Goal: Obtain resource: Download file/media

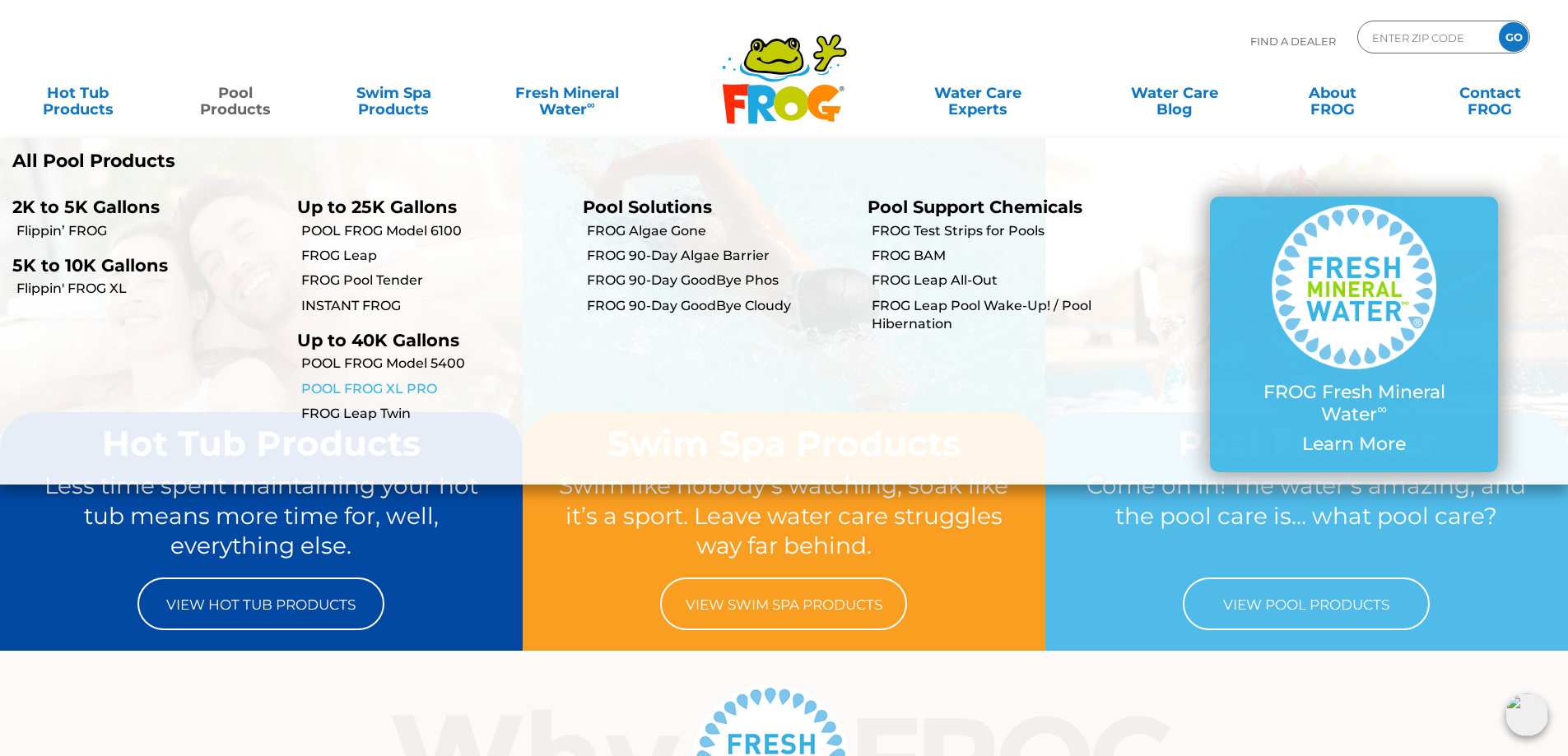
click at [383, 386] on link "POOL FROG XL PRO" at bounding box center [435, 388] width 268 height 18
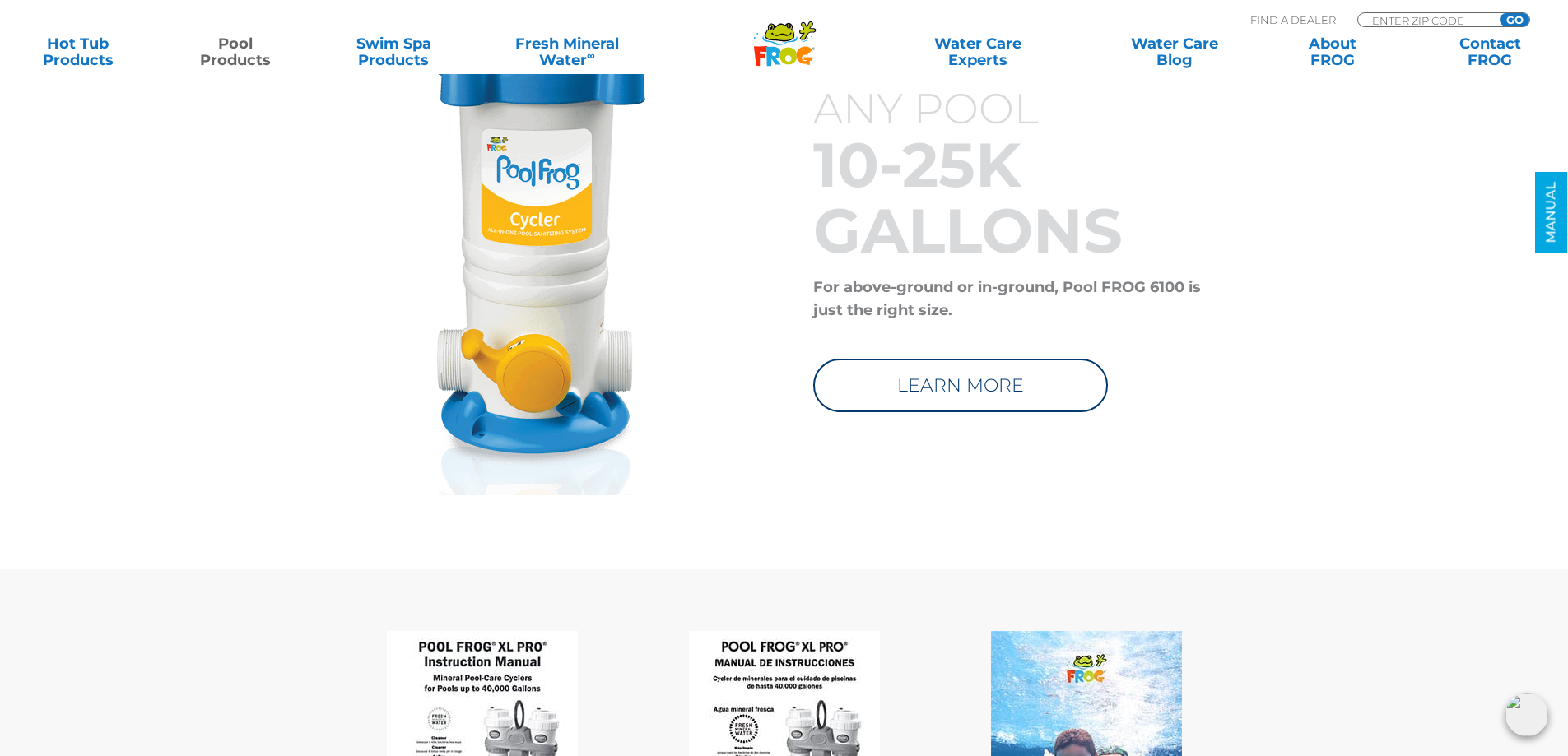
scroll to position [8148, 0]
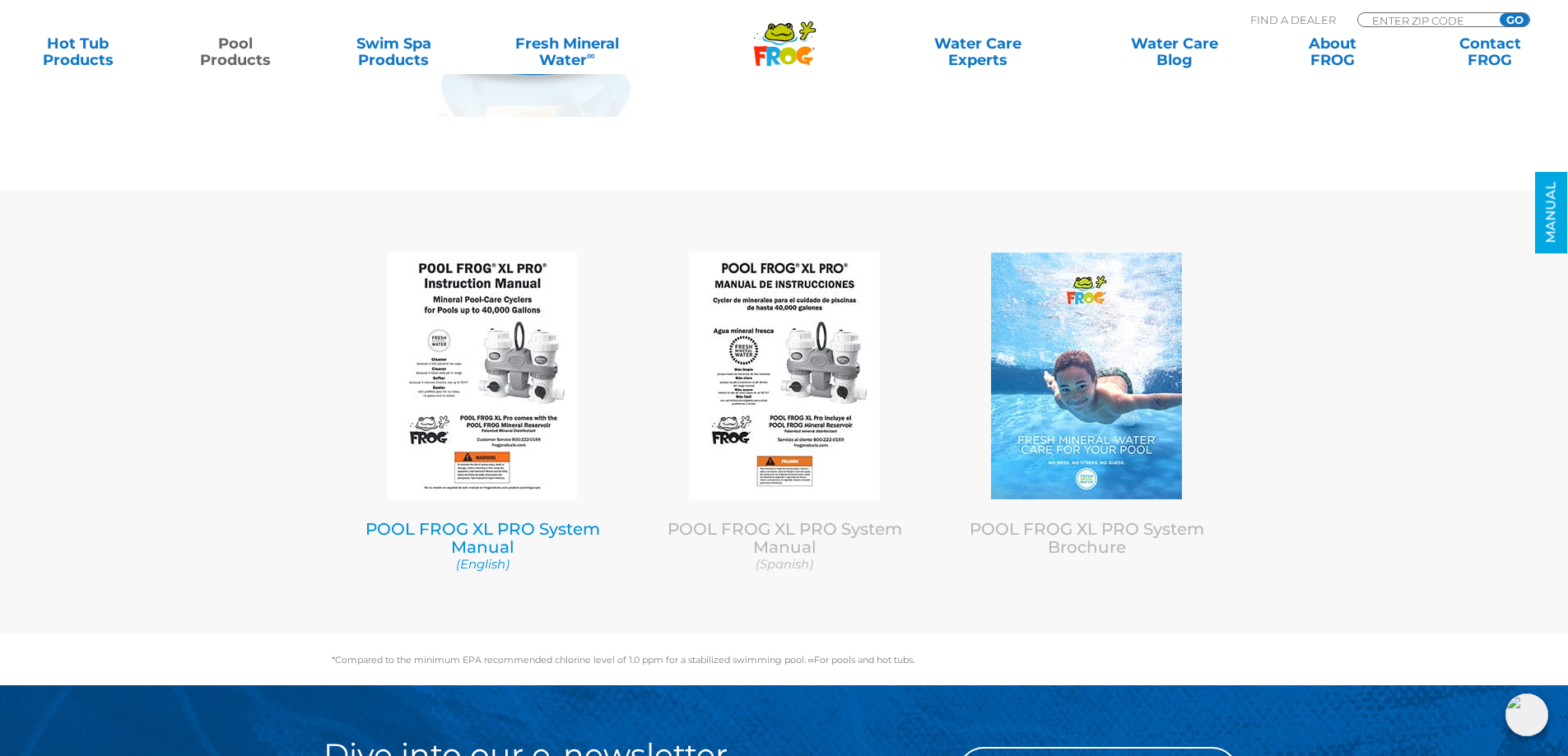
click at [474, 424] on img at bounding box center [482, 376] width 191 height 247
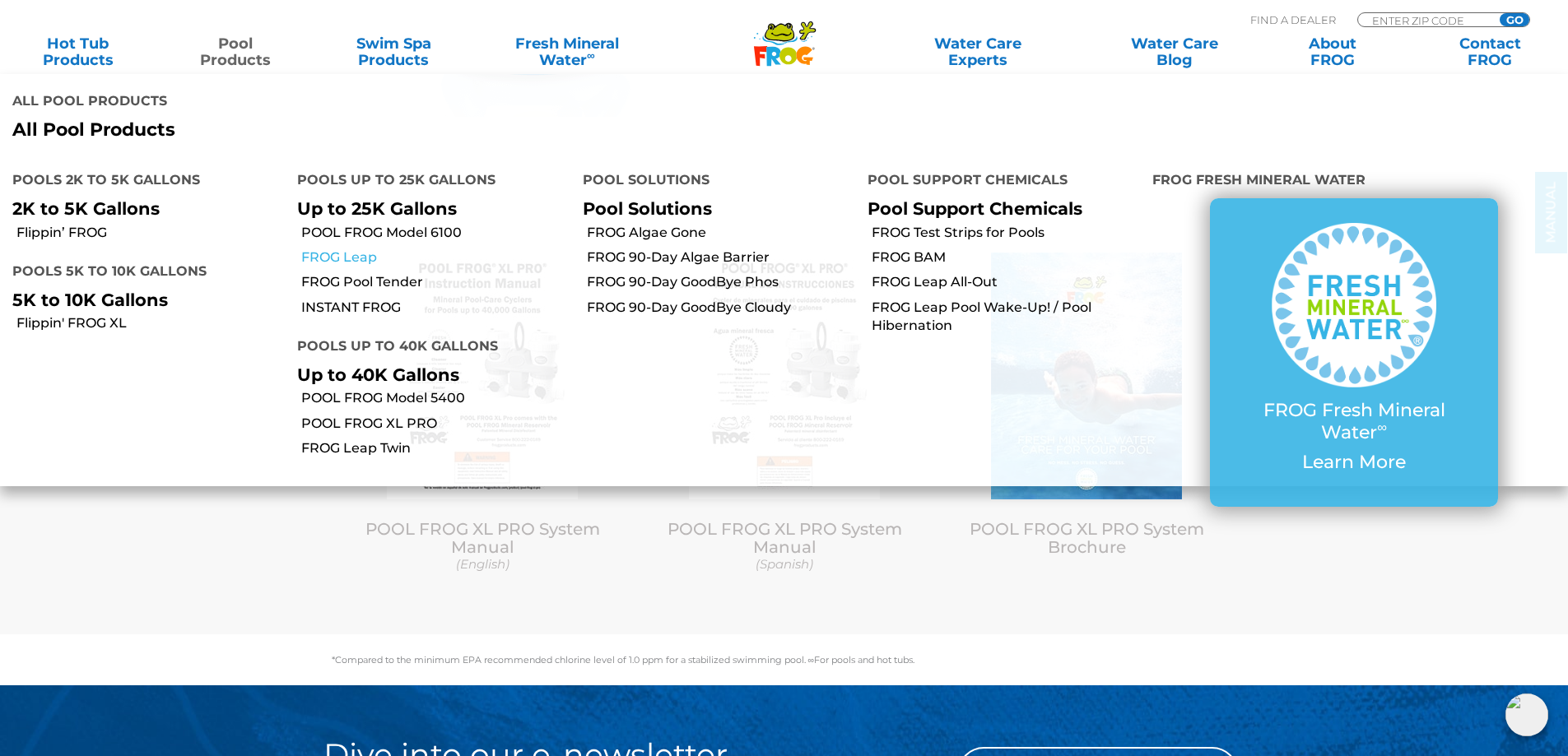
click at [324, 248] on link "FROG Leap" at bounding box center [435, 257] width 268 height 18
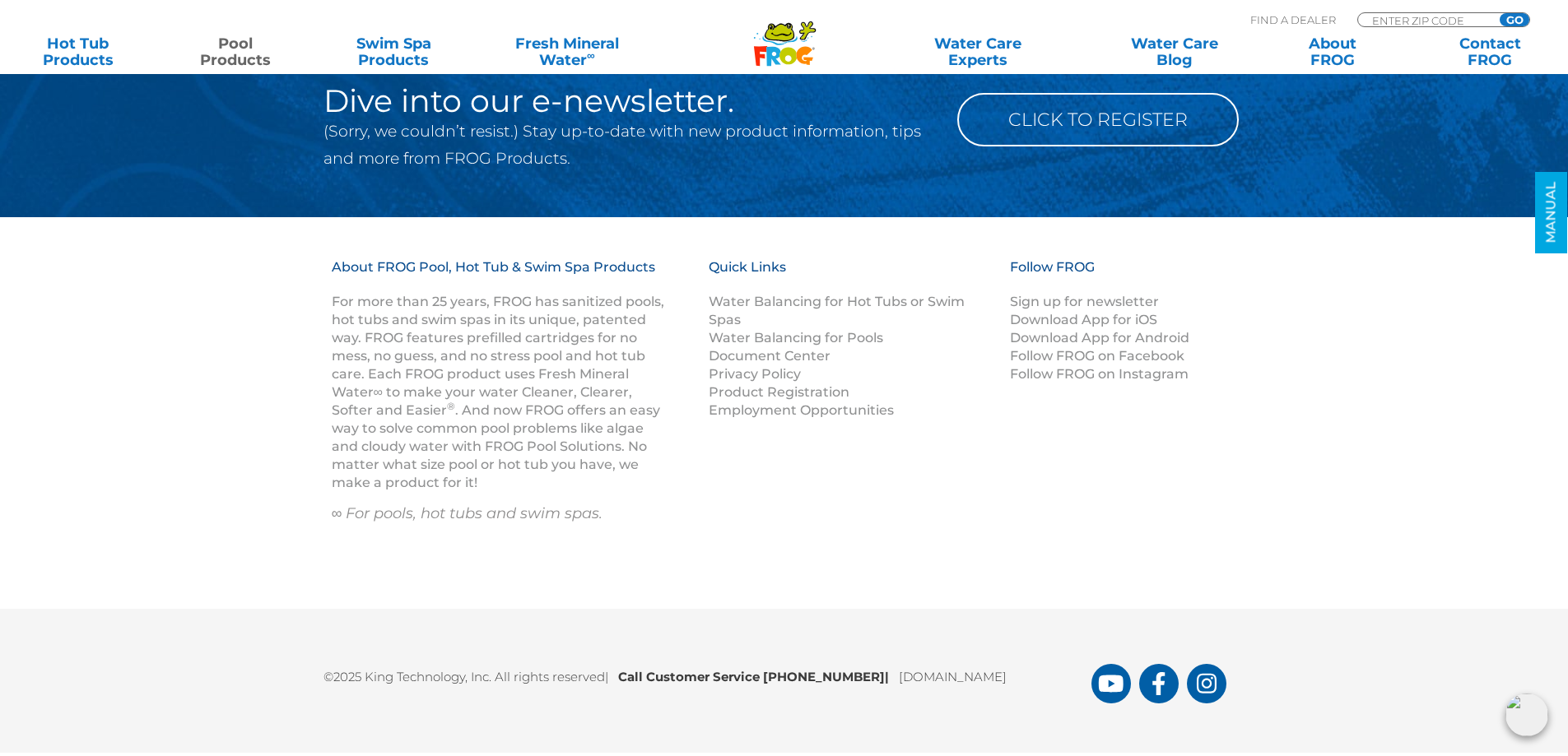
scroll to position [8216, 0]
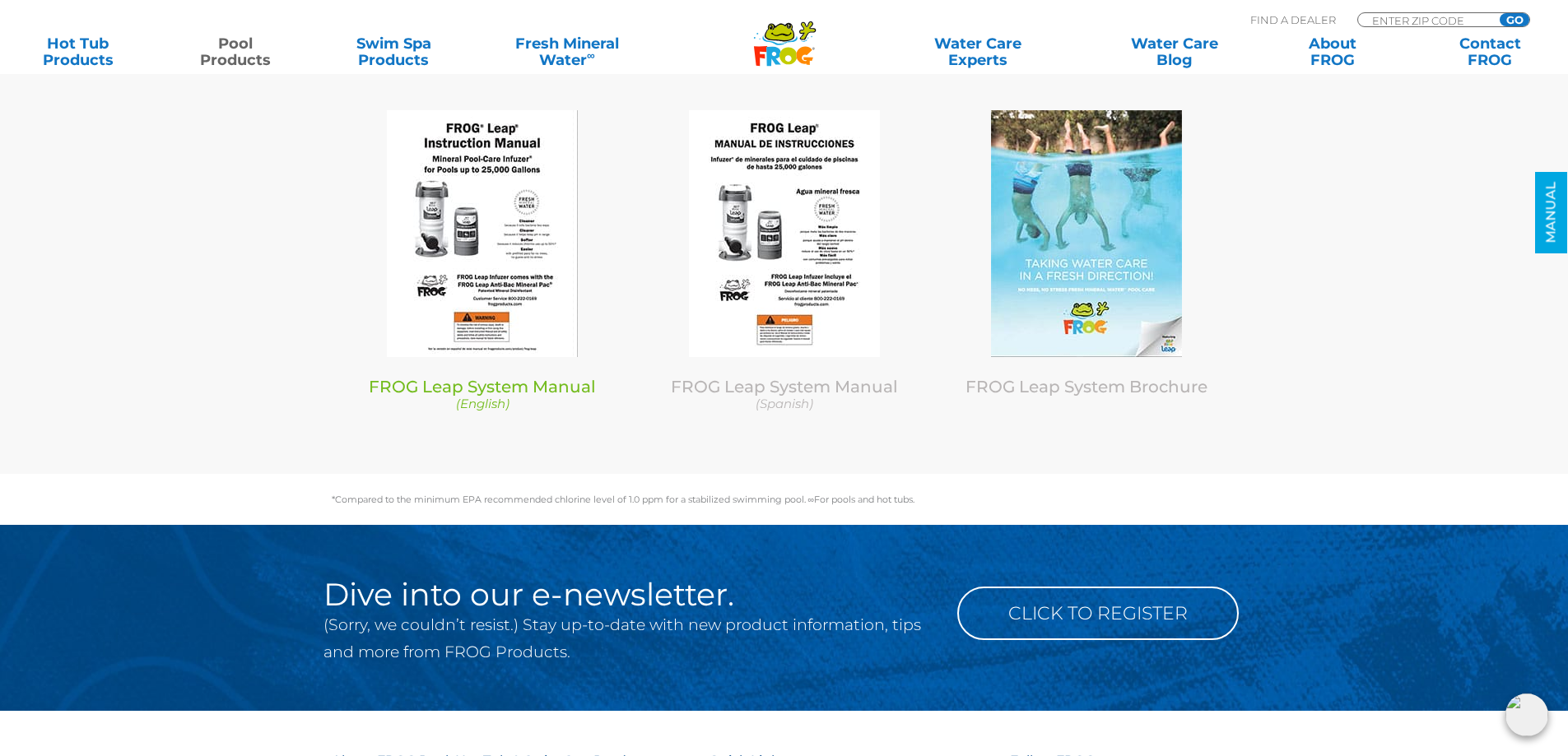
click at [505, 232] on img at bounding box center [482, 234] width 191 height 247
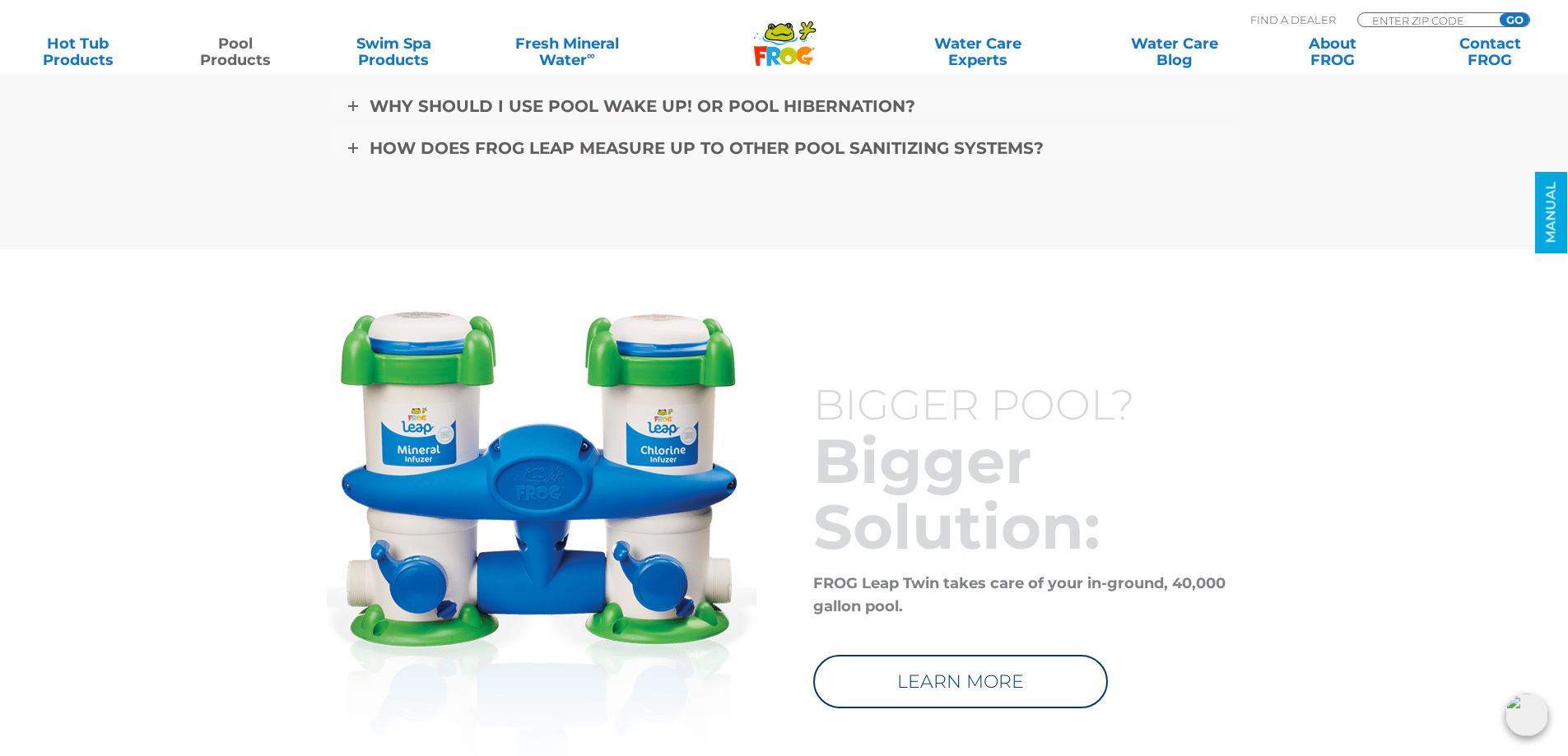
scroll to position [7228, 0]
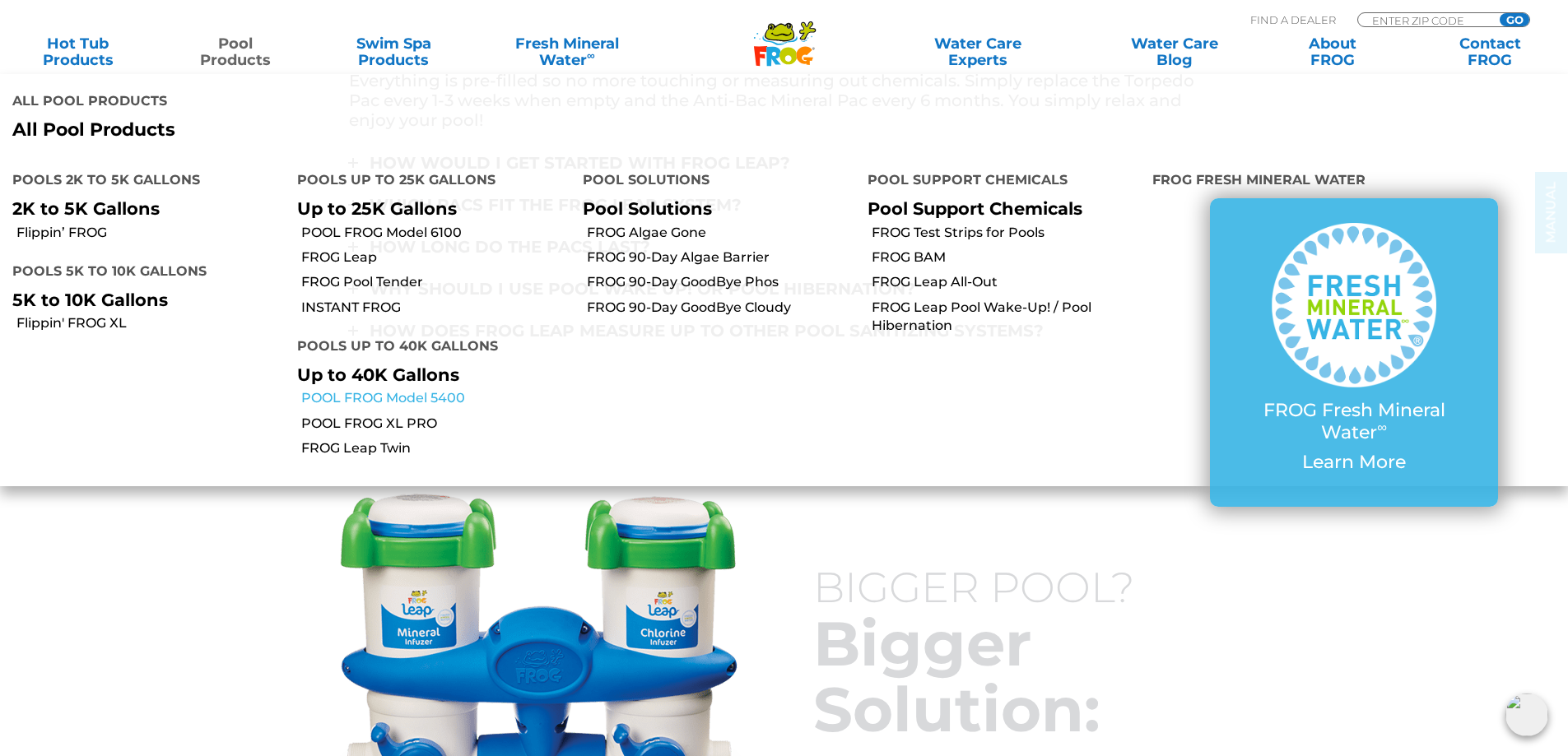
click at [358, 389] on link "POOL FROG Model 5400" at bounding box center [435, 398] width 268 height 18
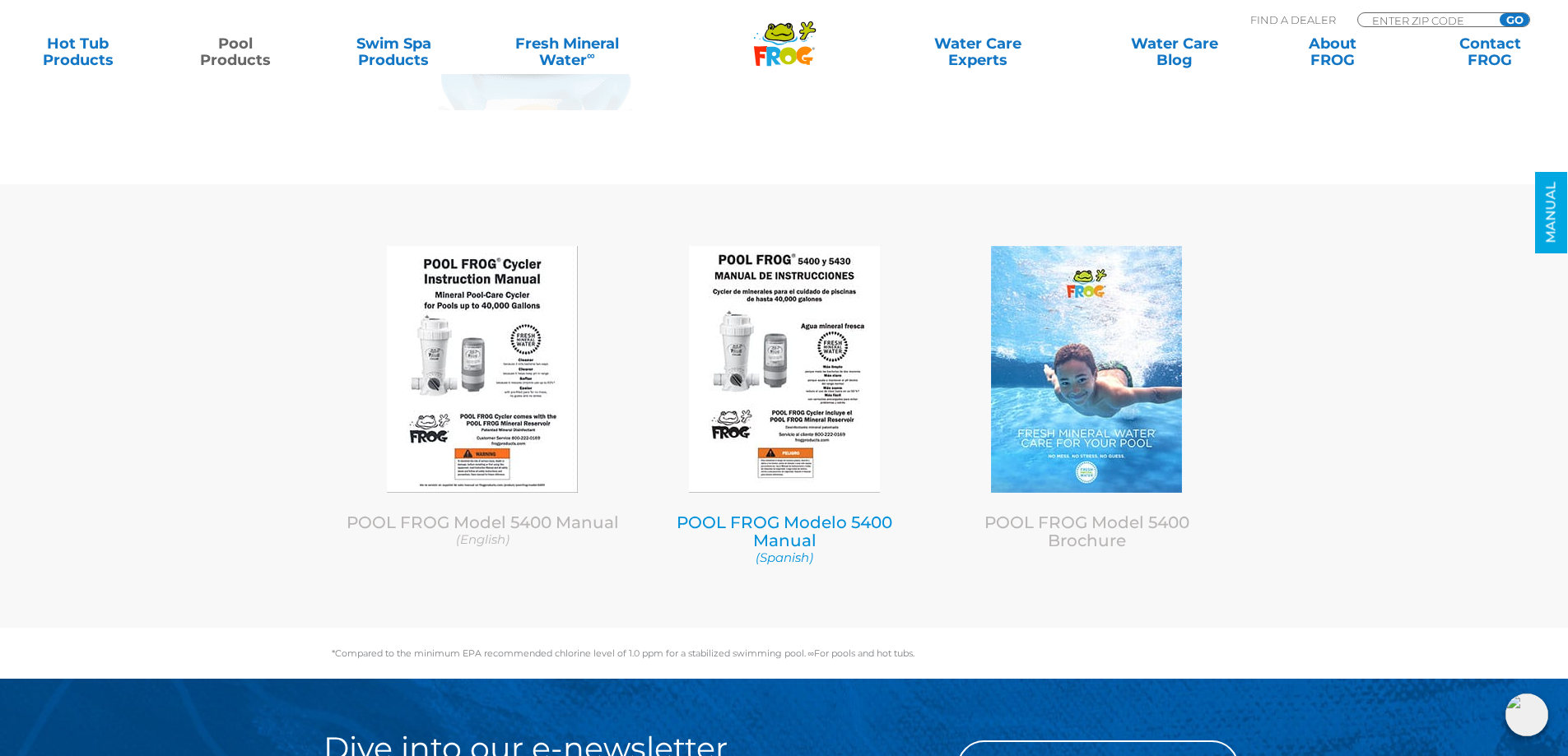
scroll to position [6626, 0]
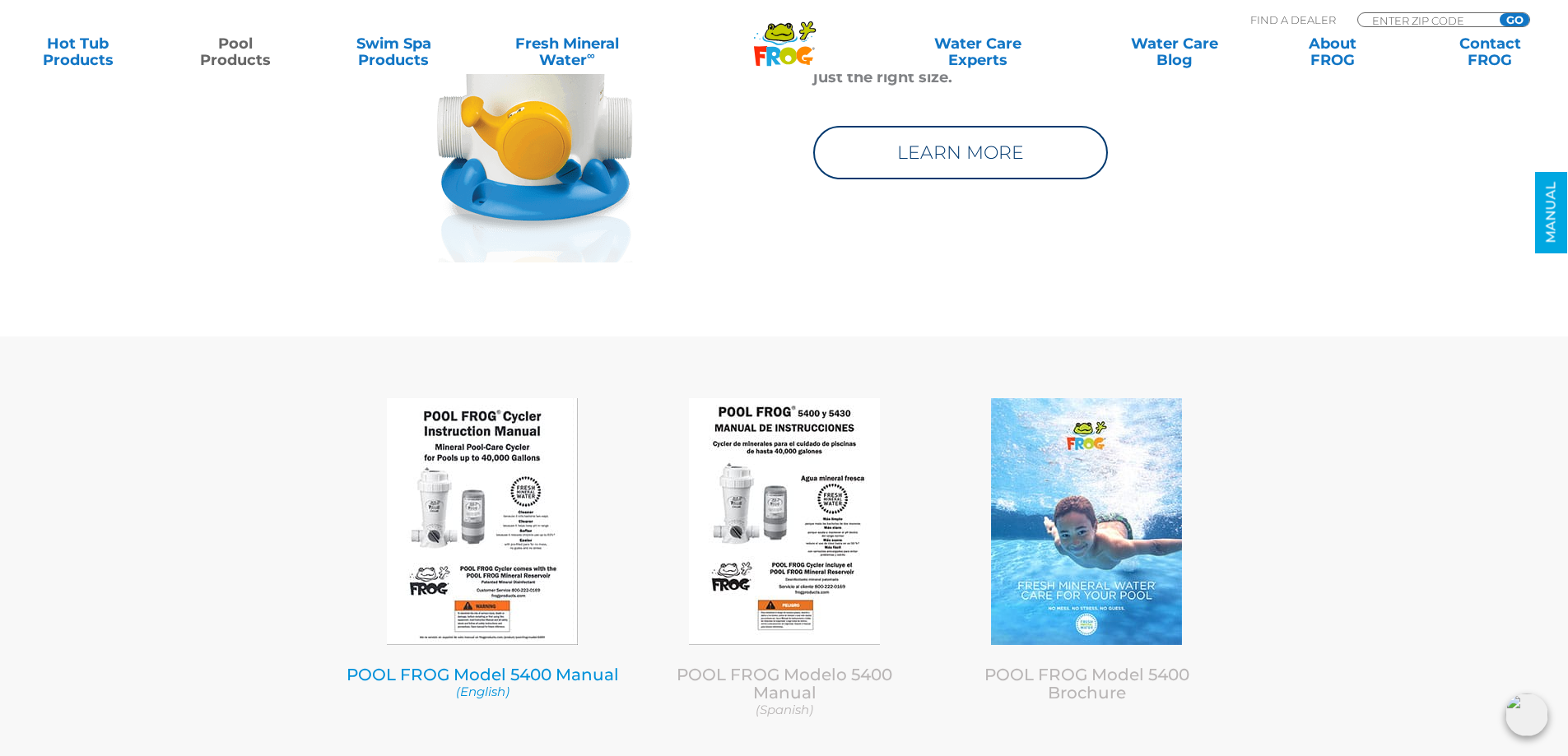
click at [485, 519] on img at bounding box center [482, 521] width 191 height 247
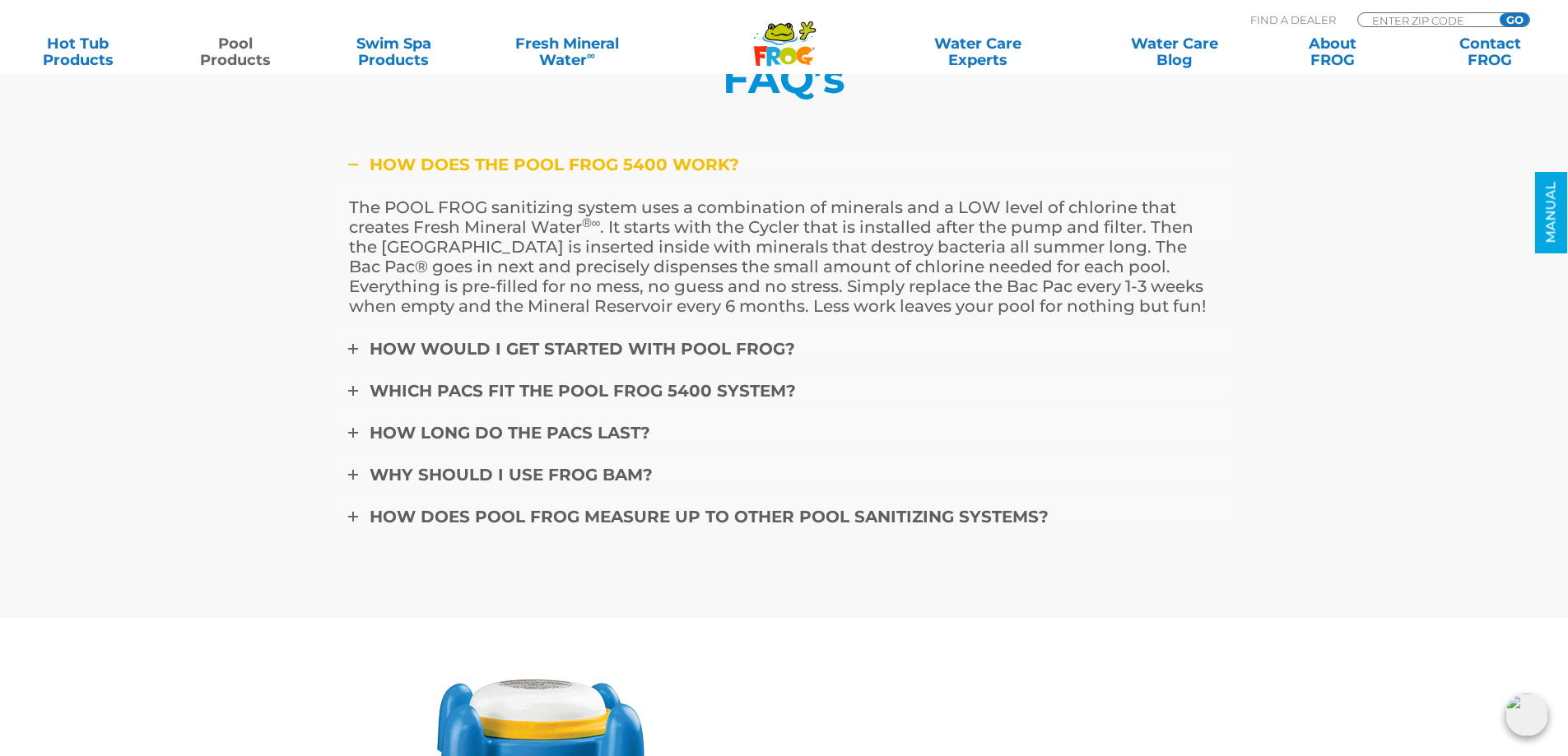
scroll to position [5474, 0]
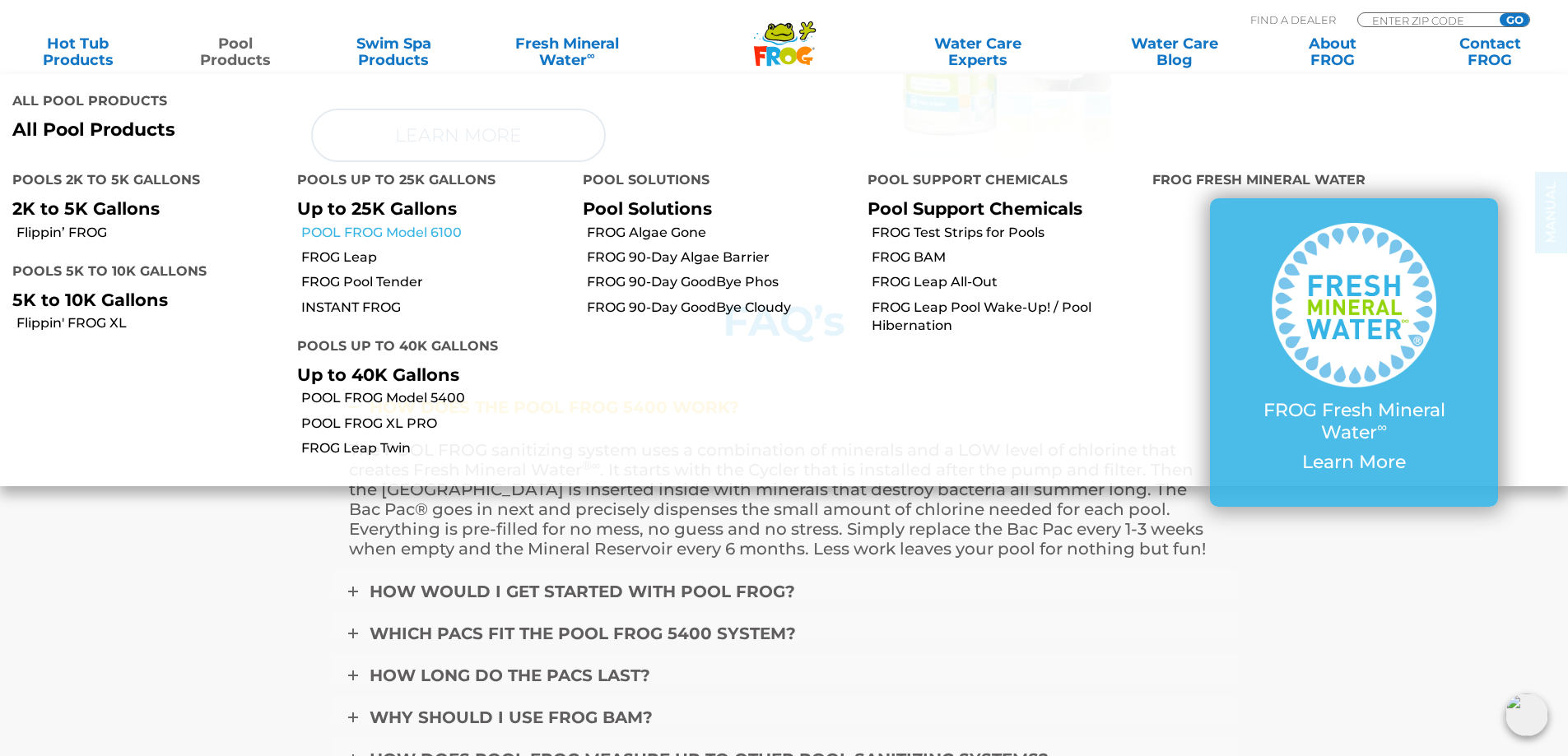
click at [378, 224] on link "POOL FROG Model 6100" at bounding box center [435, 233] width 268 height 18
